Goal: Task Accomplishment & Management: Use online tool/utility

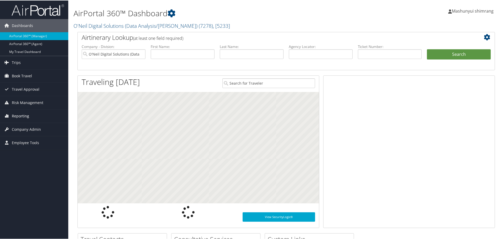
click at [28, 116] on span "Reporting" at bounding box center [20, 115] width 17 height 13
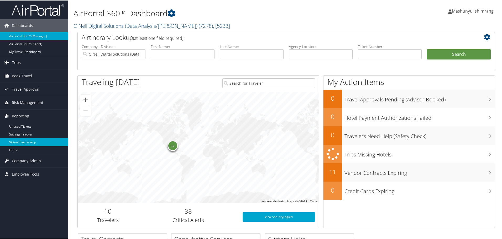
click at [26, 142] on link "Virtual Pay Lookup" at bounding box center [34, 142] width 68 height 8
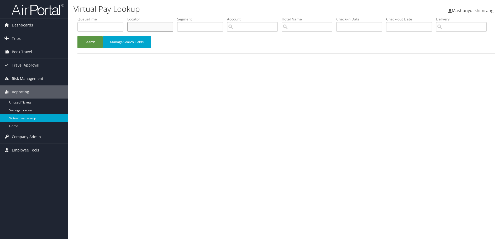
click at [155, 29] on input "text" at bounding box center [150, 27] width 46 height 10
paste input "FGHNVS"
type input "FGHNVS"
click at [93, 48] on button "Search" at bounding box center [89, 42] width 25 height 12
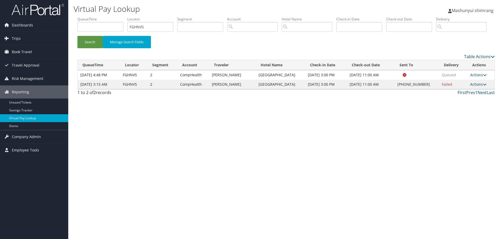
click at [482, 87] on link "Actions" at bounding box center [478, 84] width 17 height 5
click at [450, 97] on link "Resend" at bounding box center [462, 92] width 45 height 9
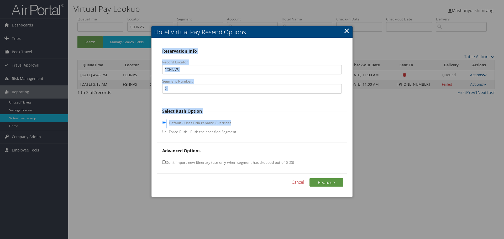
drag, startPoint x: 260, startPoint y: 32, endPoint x: 236, endPoint y: 126, distance: 96.5
click at [236, 126] on div "Hotel Virtual Pay Resend Options Reservation Info Record Locator FGHNVS Segment…" at bounding box center [252, 111] width 202 height 171
click at [255, 92] on input "2" at bounding box center [251, 89] width 179 height 10
drag, startPoint x: 306, startPoint y: 31, endPoint x: 316, endPoint y: 38, distance: 11.9
click at [312, 85] on div "Hotel Virtual Pay Resend Options Reservation Info Record Locator FGHNVS Segment…" at bounding box center [252, 111] width 202 height 171
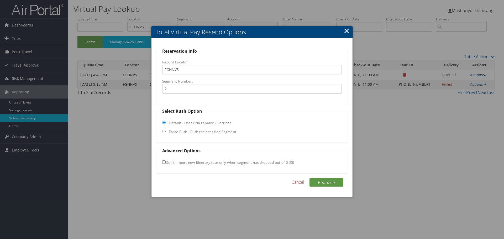
click at [348, 30] on link "×" at bounding box center [347, 30] width 6 height 10
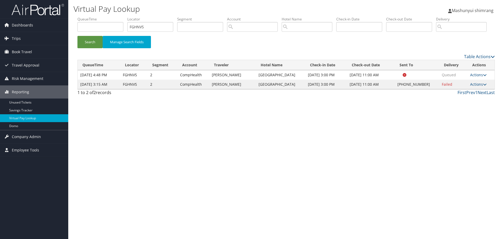
drag, startPoint x: 407, startPoint y: 104, endPoint x: 431, endPoint y: 105, distance: 24.4
click at [431, 89] on td "+1 (727) 823-4797" at bounding box center [417, 84] width 44 height 9
click at [349, 144] on div "Virtual Pay Lookup Mashunyui shimrang Mashunyui shimrang My Settings Travel Age…" at bounding box center [286, 119] width 436 height 239
drag, startPoint x: 408, startPoint y: 103, endPoint x: 432, endPoint y: 104, distance: 24.4
click at [432, 89] on td "+1 (727) 823-4797" at bounding box center [417, 84] width 44 height 9
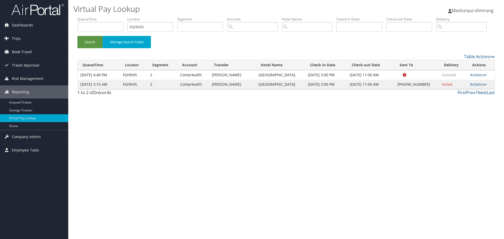
click at [399, 133] on div "Virtual Pay Lookup Mashunyui shimrang Mashunyui shimrang My Settings Travel Age…" at bounding box center [286, 119] width 436 height 239
drag, startPoint x: 408, startPoint y: 103, endPoint x: 434, endPoint y: 103, distance: 26.2
click at [434, 89] on td "+1 (727) 823-4797" at bounding box center [417, 84] width 44 height 9
click at [427, 119] on div "Virtual Pay Lookup Mashunyui shimrang Mashunyui shimrang My Settings Travel Age…" at bounding box center [286, 119] width 436 height 239
click at [483, 86] on icon at bounding box center [485, 85] width 4 height 4
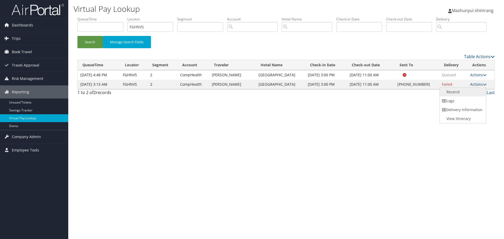
click at [460, 97] on link "Resend" at bounding box center [462, 92] width 45 height 9
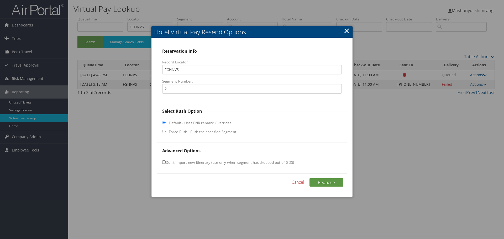
click at [165, 131] on input "Force Rush - Rush the specified Segment" at bounding box center [163, 131] width 3 height 3
radio input "true"
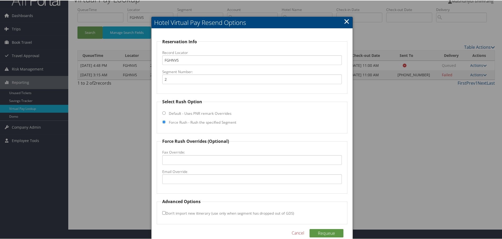
scroll to position [19, 0]
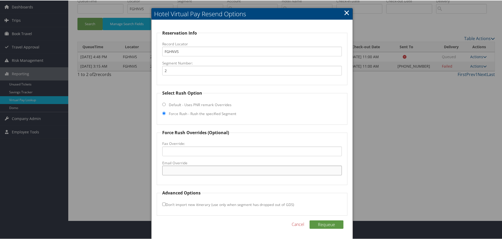
click at [176, 172] on input "Email Override" at bounding box center [251, 170] width 179 height 10
click at [344, 12] on link "×" at bounding box center [347, 12] width 6 height 10
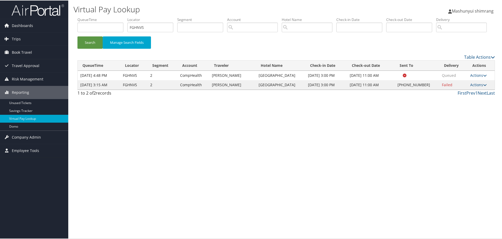
scroll to position [0, 0]
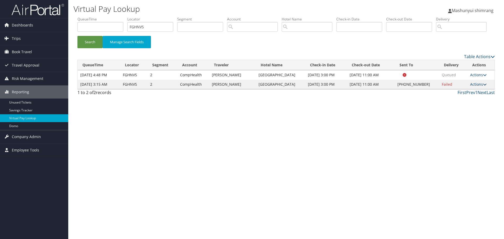
click at [482, 87] on link "Actions" at bounding box center [478, 84] width 17 height 5
click at [459, 97] on link "Resend" at bounding box center [462, 92] width 45 height 9
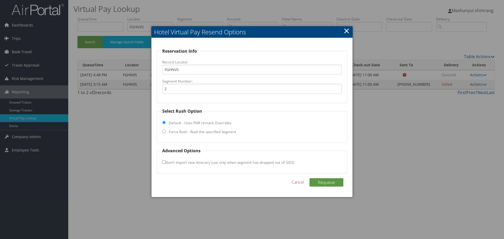
click at [165, 132] on input "Force Rush - Rush the specified Segment" at bounding box center [163, 131] width 3 height 3
radio input "true"
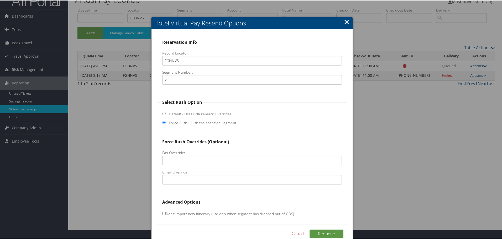
scroll to position [19, 0]
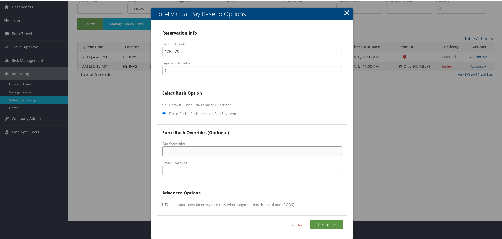
click at [170, 150] on input "Fax Override:" at bounding box center [251, 151] width 179 height 10
type input "7"
type input "1"
type input "7278234797"
click at [328, 224] on button "Requeue" at bounding box center [326, 224] width 34 height 8
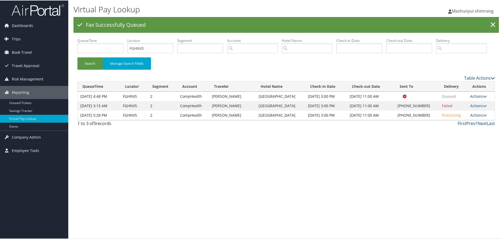
scroll to position [0, 0]
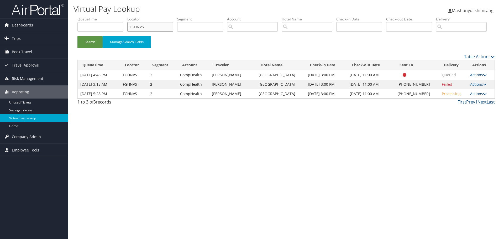
drag, startPoint x: 166, startPoint y: 30, endPoint x: 117, endPoint y: 29, distance: 48.8
click at [117, 17] on ul "QueueTime Locator FGHNVS Segment Account Traveler Hotel Name Check-in Date Chec…" at bounding box center [285, 17] width 417 height 0
paste input "WVZRVD"
type input "WVZRVD"
click at [94, 48] on button "Search" at bounding box center [89, 42] width 25 height 12
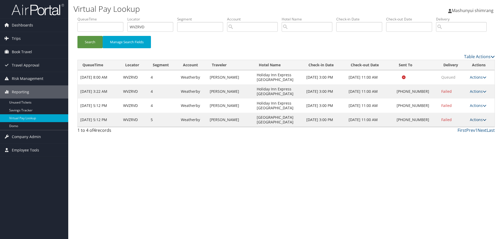
click at [484, 122] on icon at bounding box center [485, 120] width 4 height 4
click at [455, 132] on link "Resend" at bounding box center [461, 127] width 45 height 9
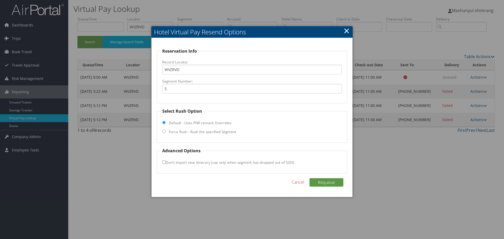
click at [163, 131] on input "Force Rush - Rush the specified Segment" at bounding box center [163, 131] width 3 height 3
radio input "true"
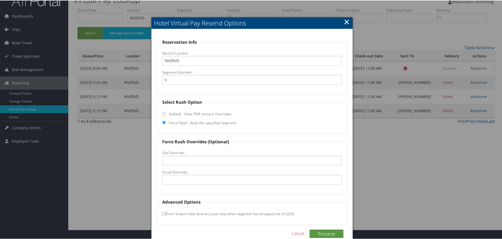
scroll to position [19, 0]
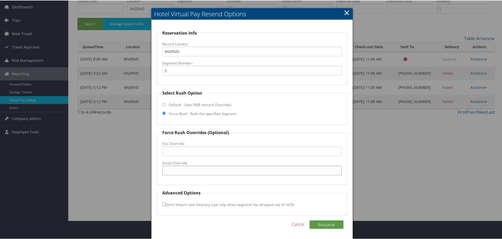
click at [180, 167] on input "Email Override" at bounding box center [251, 170] width 179 height 10
click at [344, 11] on link "×" at bounding box center [347, 12] width 6 height 10
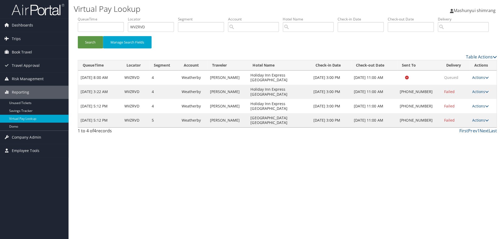
scroll to position [0, 0]
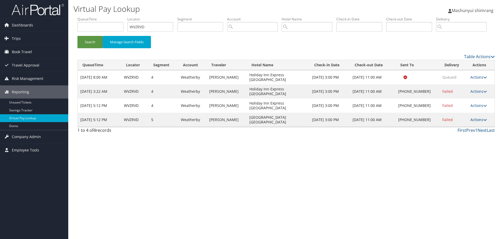
click at [485, 122] on icon at bounding box center [485, 120] width 4 height 4
click at [319, 145] on div "Virtual Pay Lookup Mashunyui shimrang Mashunyui shimrang My Settings Travel Age…" at bounding box center [286, 119] width 436 height 239
drag, startPoint x: 164, startPoint y: 29, endPoint x: 113, endPoint y: 28, distance: 51.7
click at [113, 17] on ul "QueueTime Locator WVZRVD Segment Account Traveler Hotel Name Check-in Date Chec…" at bounding box center [285, 17] width 417 height 0
paste input "DM9TB4"
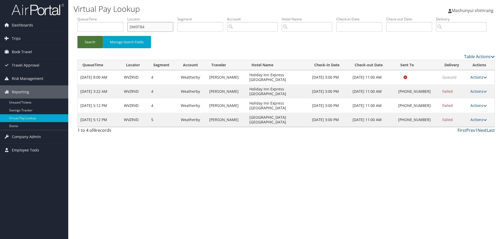
type input "DM9TB4"
click at [97, 48] on button "Search" at bounding box center [89, 42] width 25 height 12
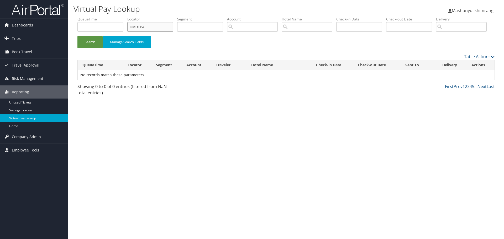
drag, startPoint x: 155, startPoint y: 29, endPoint x: 128, endPoint y: 28, distance: 26.8
click at [128, 17] on ul "QueueTime Locator DM9TB4 Segment Account Traveler Hotel Name Check-in Date Chec…" at bounding box center [285, 17] width 417 height 0
click at [155, 28] on input "DM9TB4" at bounding box center [150, 27] width 46 height 10
click at [77, 36] on button "Search" at bounding box center [89, 42] width 25 height 12
